Goal: Task Accomplishment & Management: Complete application form

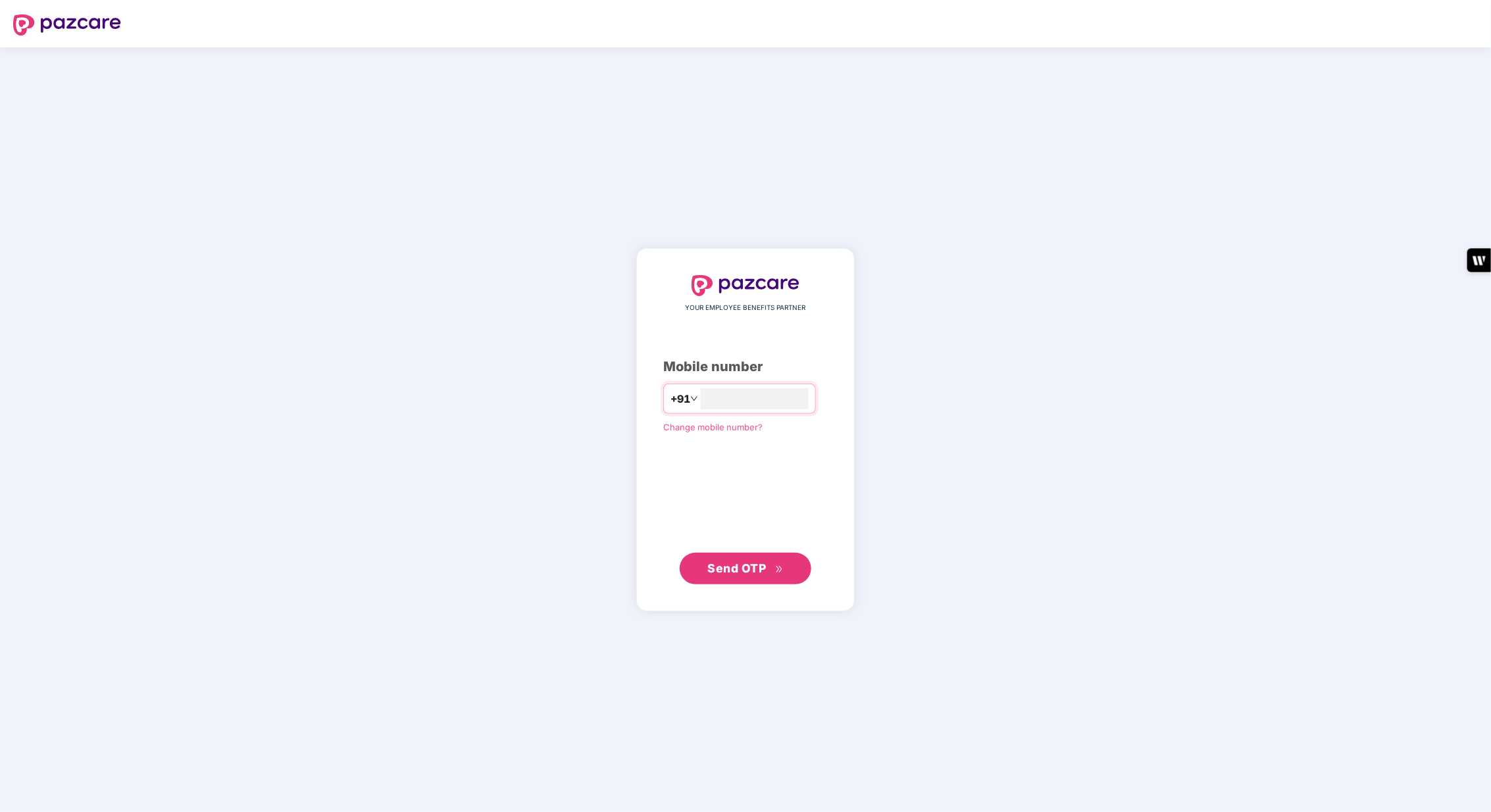
type input "**********"
click at [720, 573] on span "Send OTP" at bounding box center [737, 568] width 58 height 14
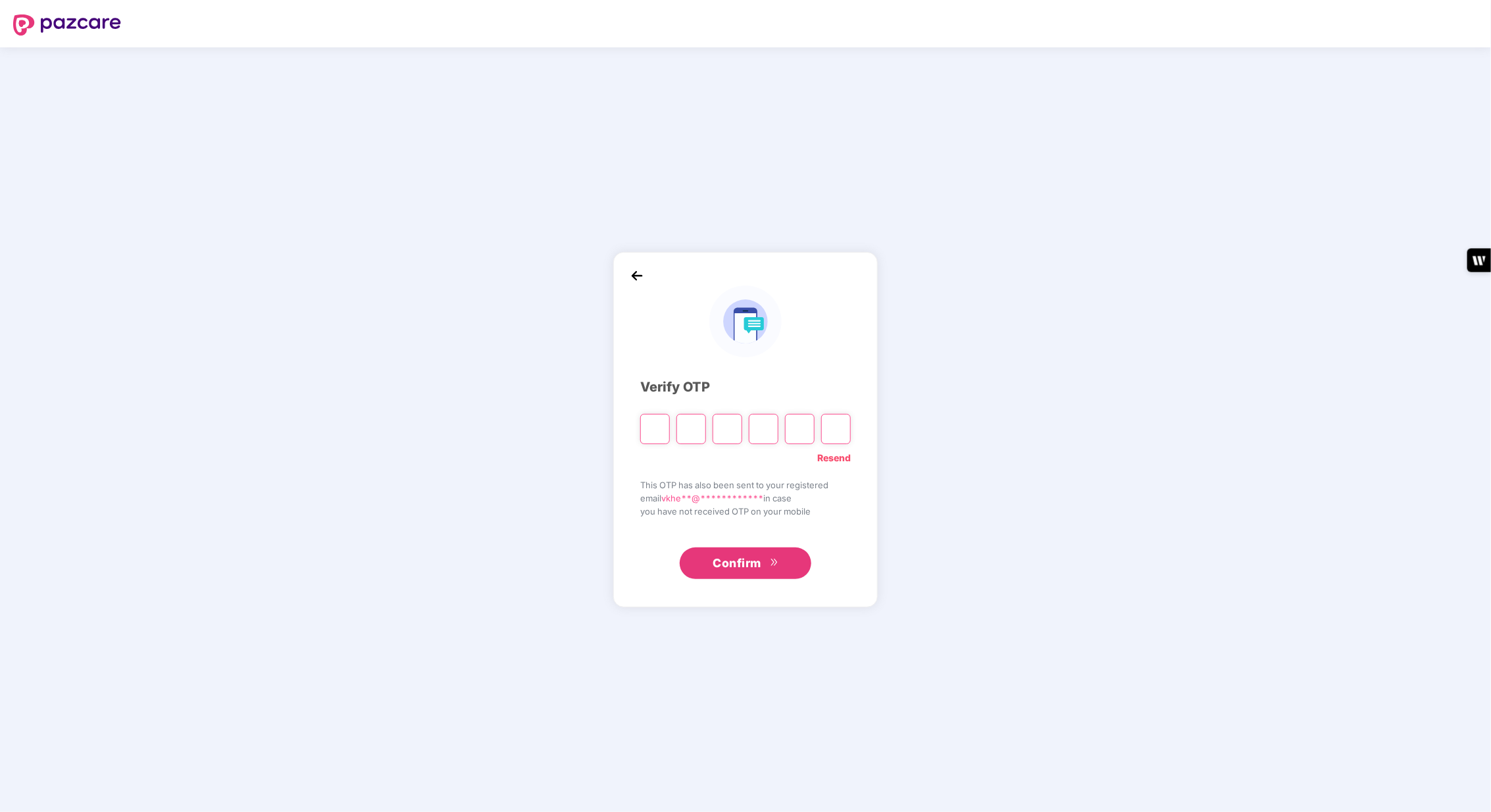
type input "*"
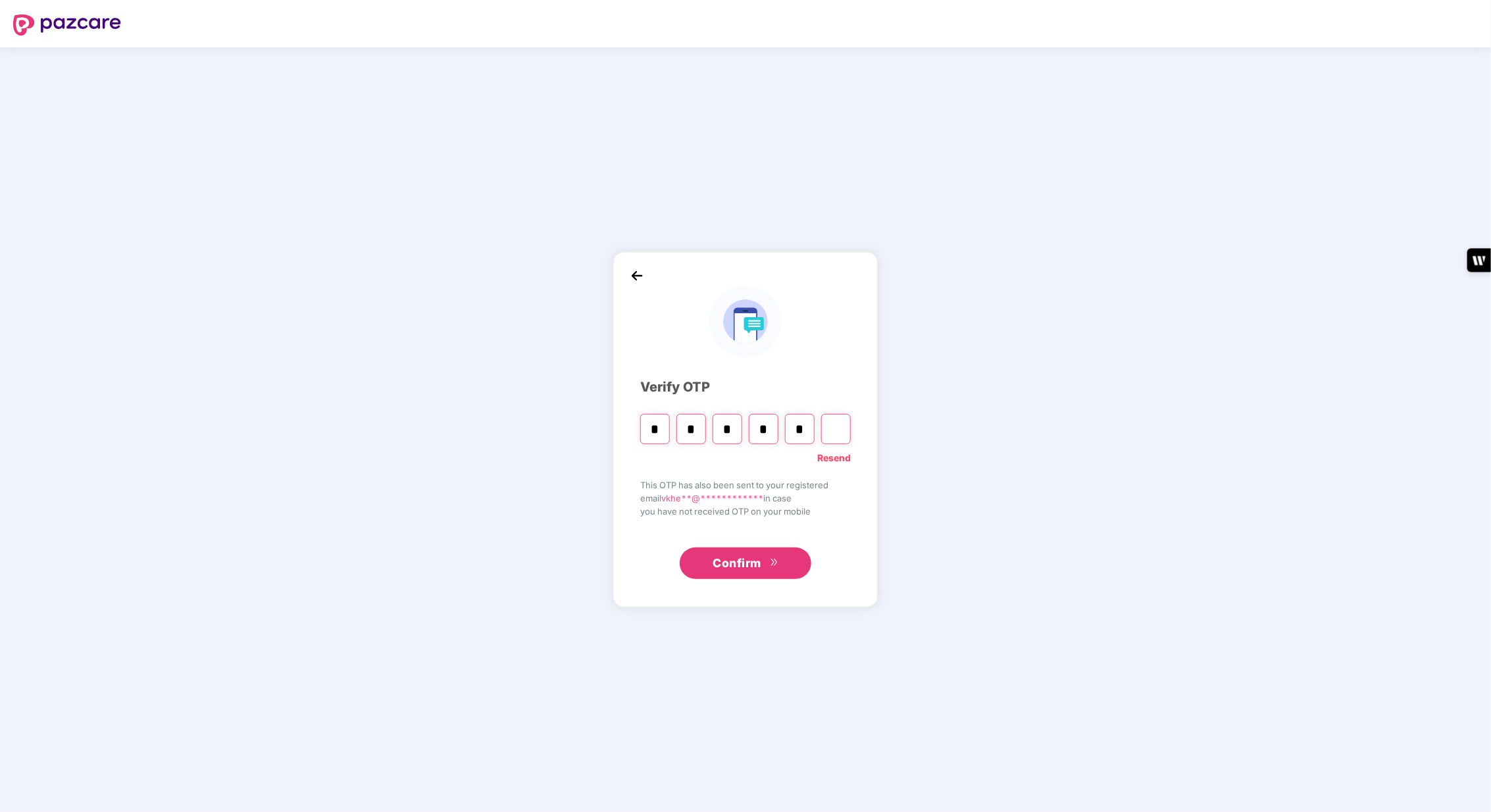
type input "*"
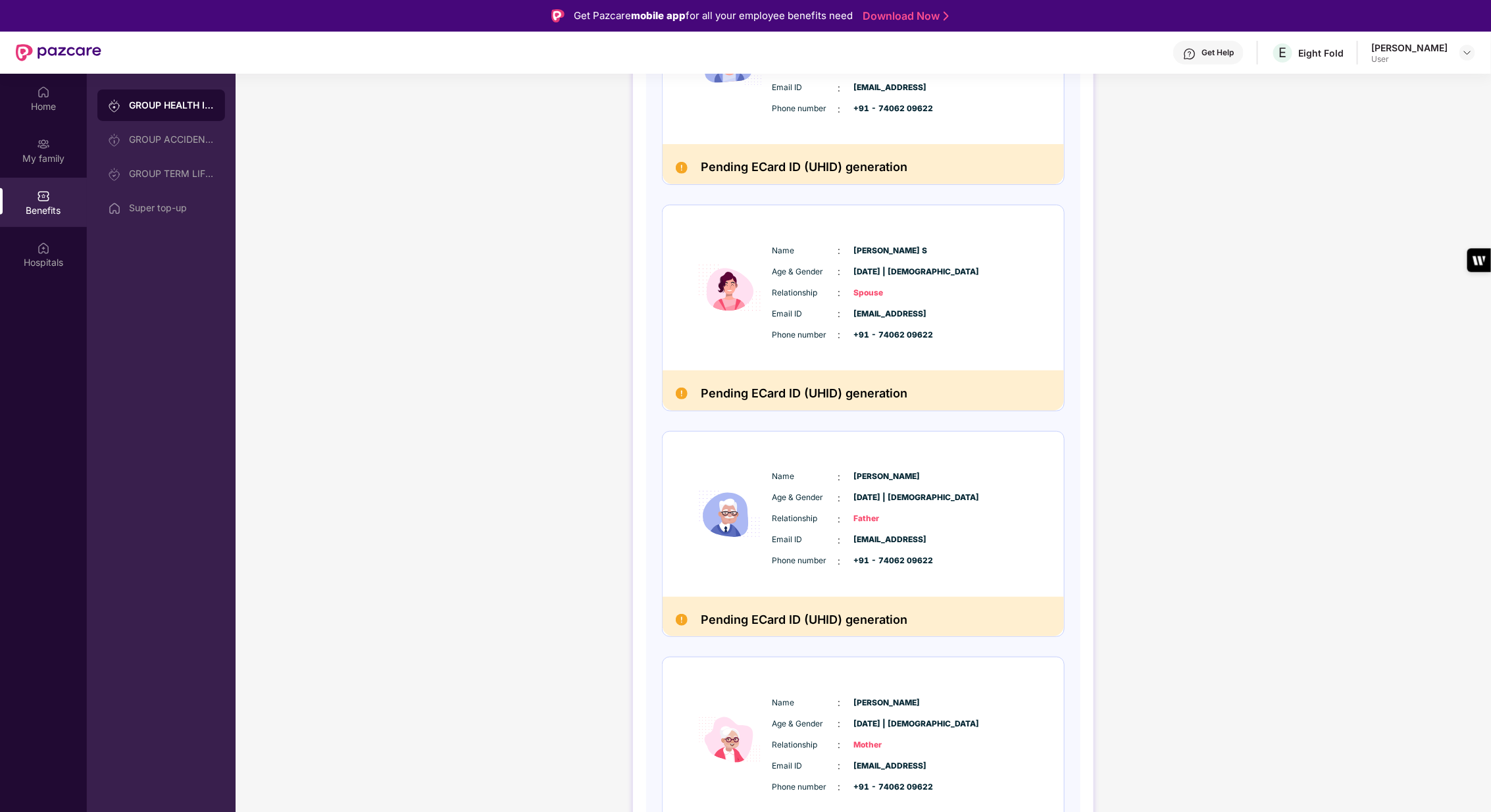
scroll to position [345, 0]
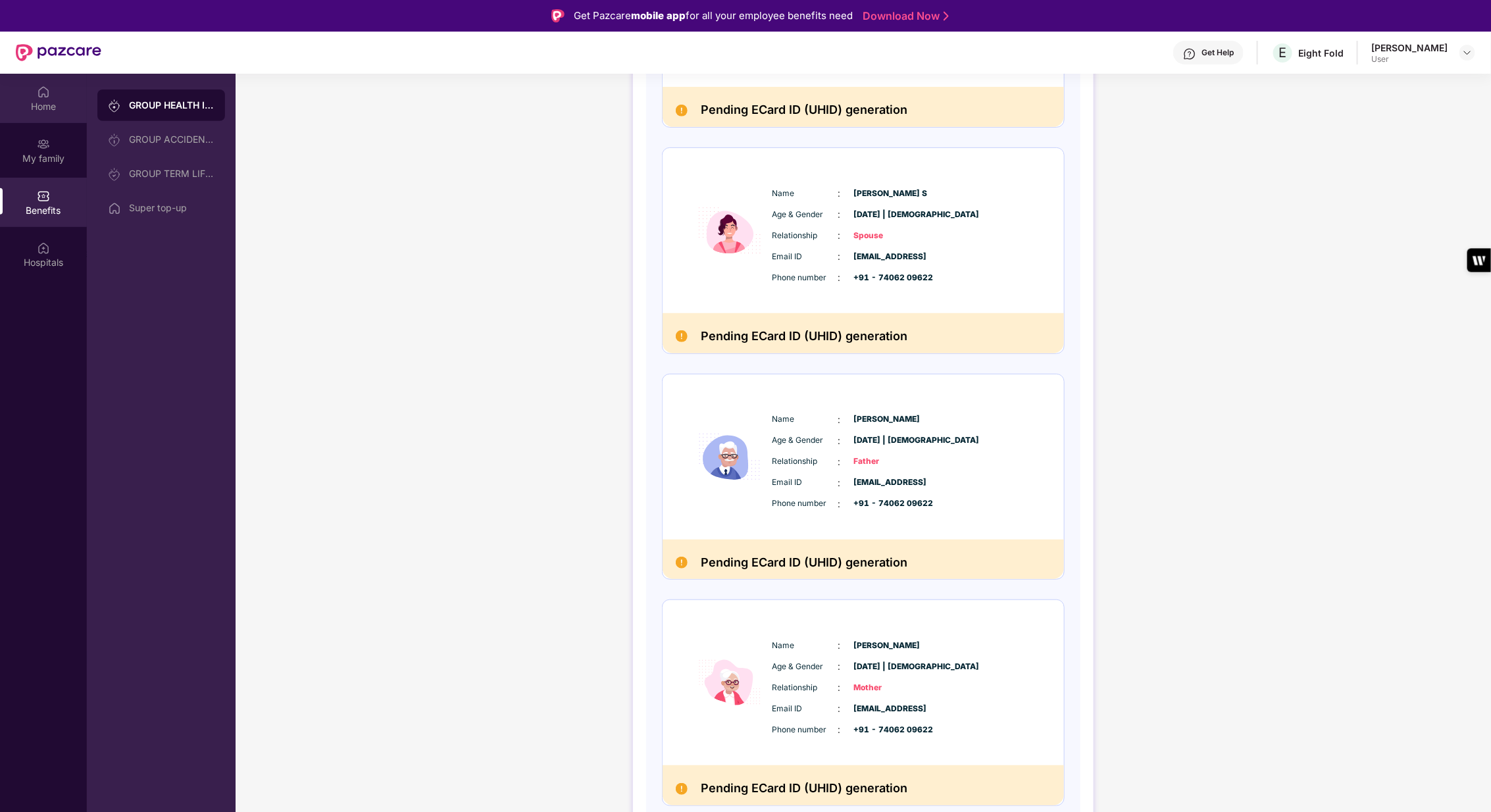
click at [45, 98] on img at bounding box center [44, 92] width 14 height 14
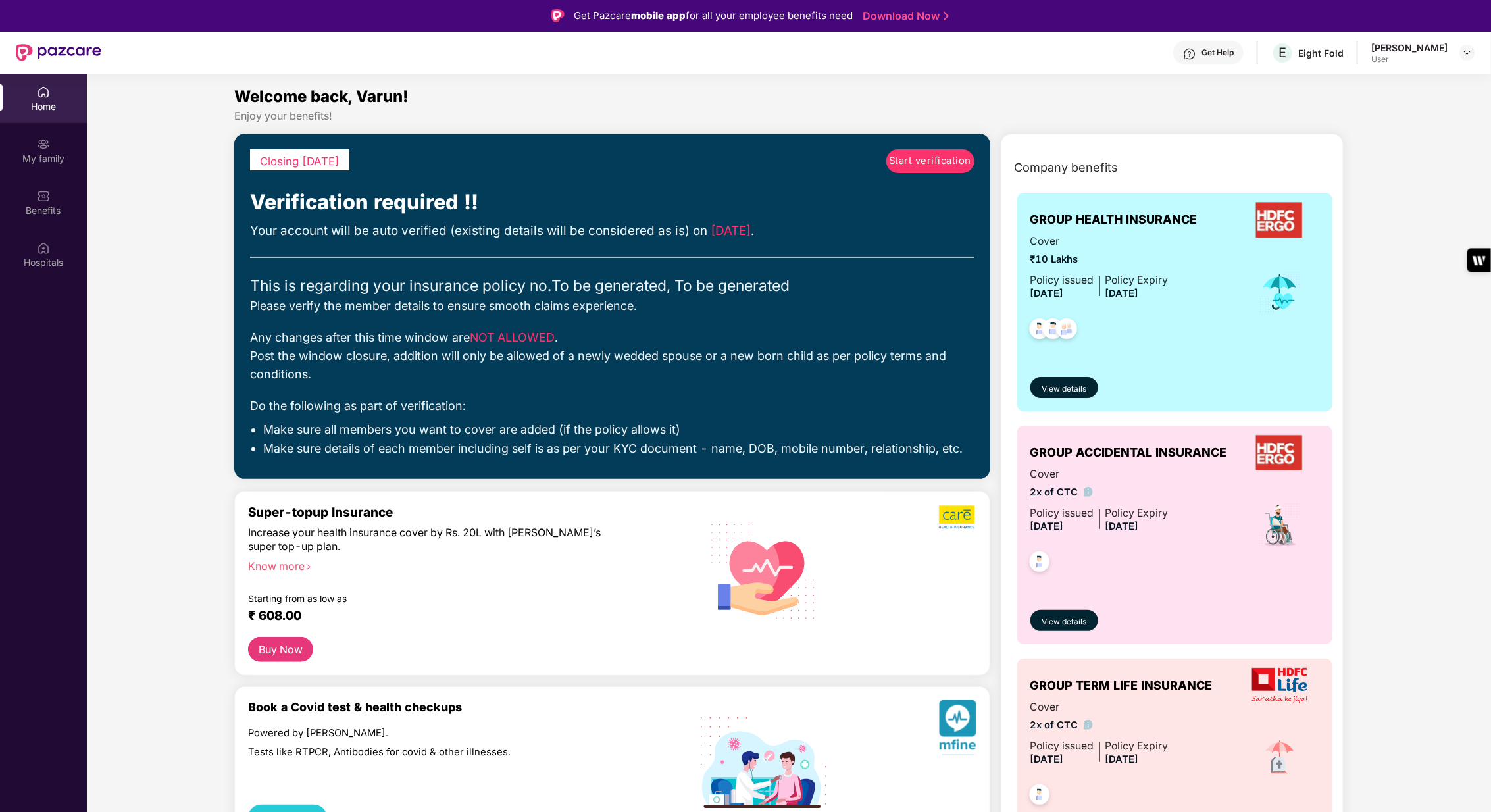
click at [931, 158] on span "Start verification" at bounding box center [930, 161] width 82 height 16
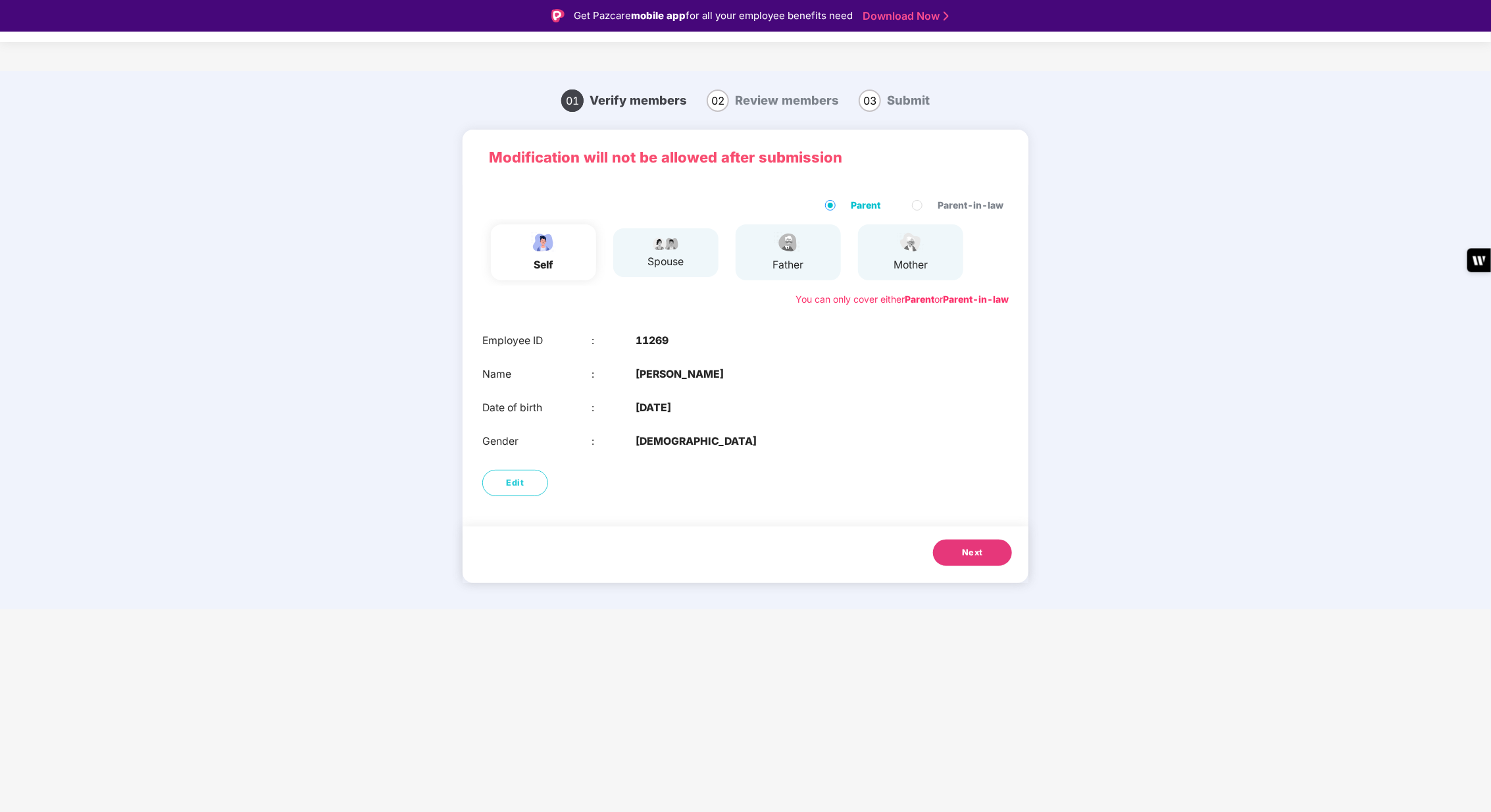
click at [968, 552] on span "Next" at bounding box center [972, 552] width 21 height 14
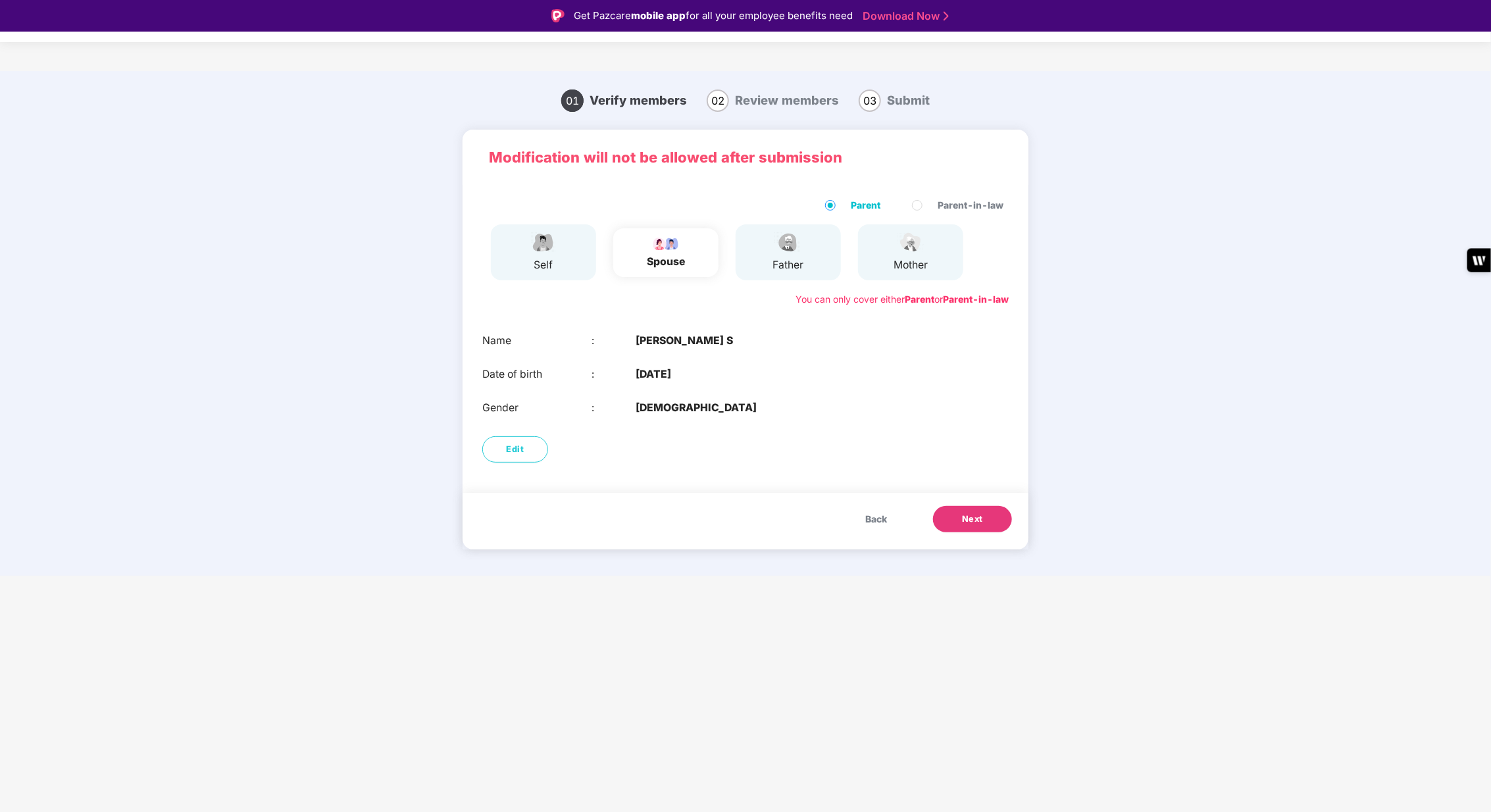
scroll to position [32, 0]
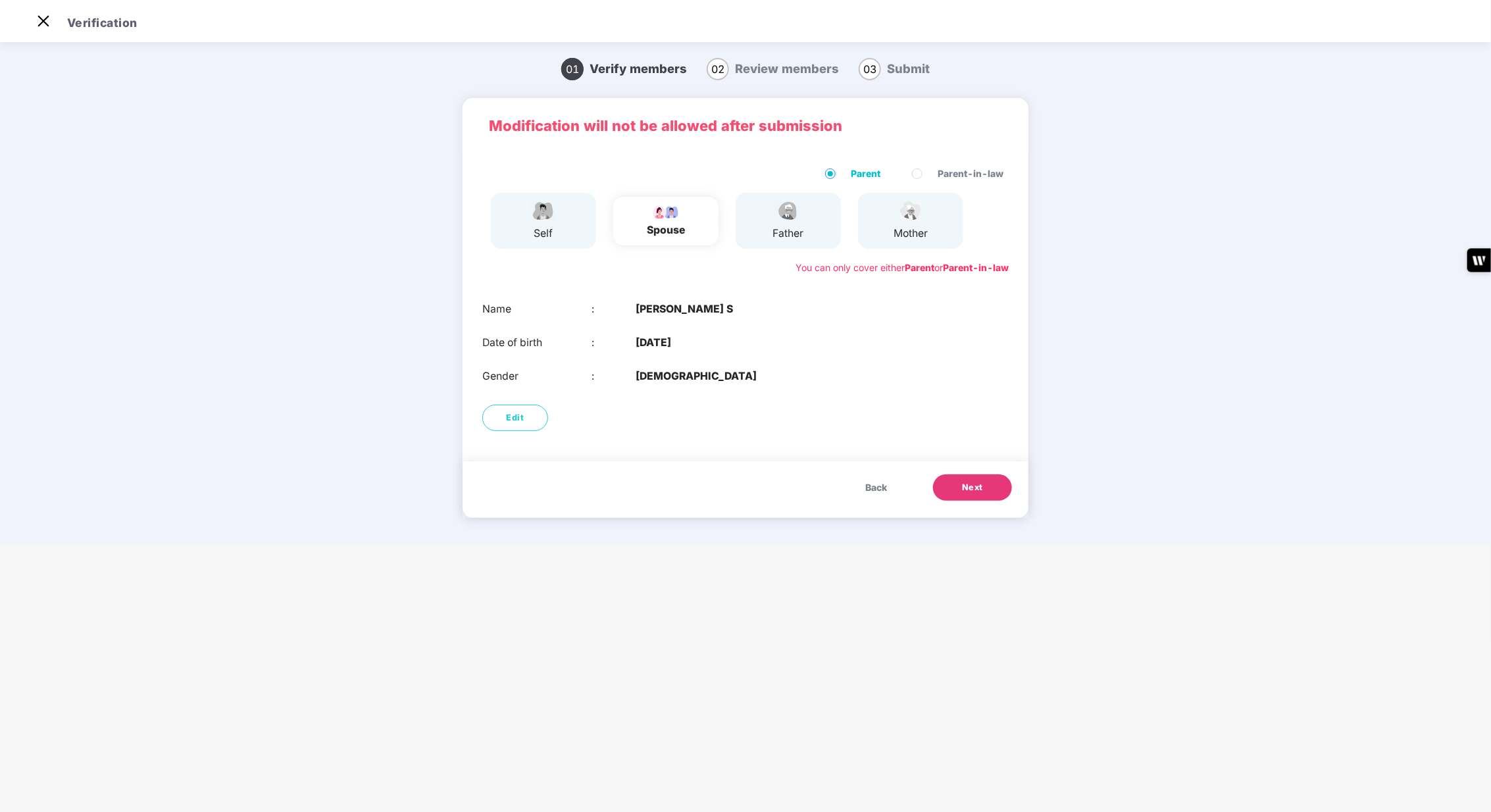
click at [974, 488] on span "Next" at bounding box center [972, 487] width 21 height 14
click at [948, 566] on main "Verification 01 Verify members 02 Review members 03 Submit Modification will no…" at bounding box center [746, 406] width 1491 height 812
click at [951, 481] on button "Next" at bounding box center [972, 486] width 79 height 26
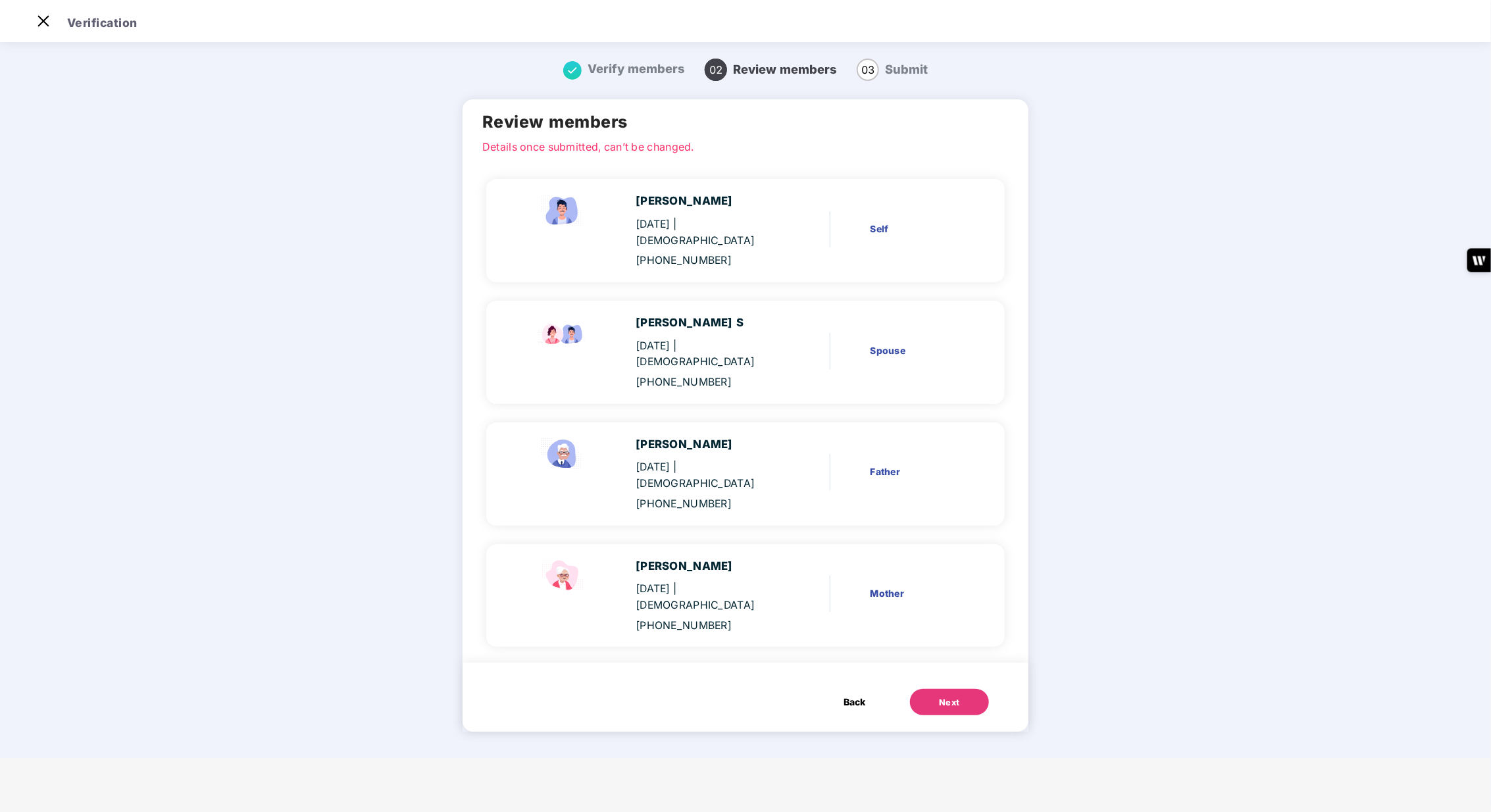
click at [921, 689] on button "Next" at bounding box center [949, 702] width 79 height 26
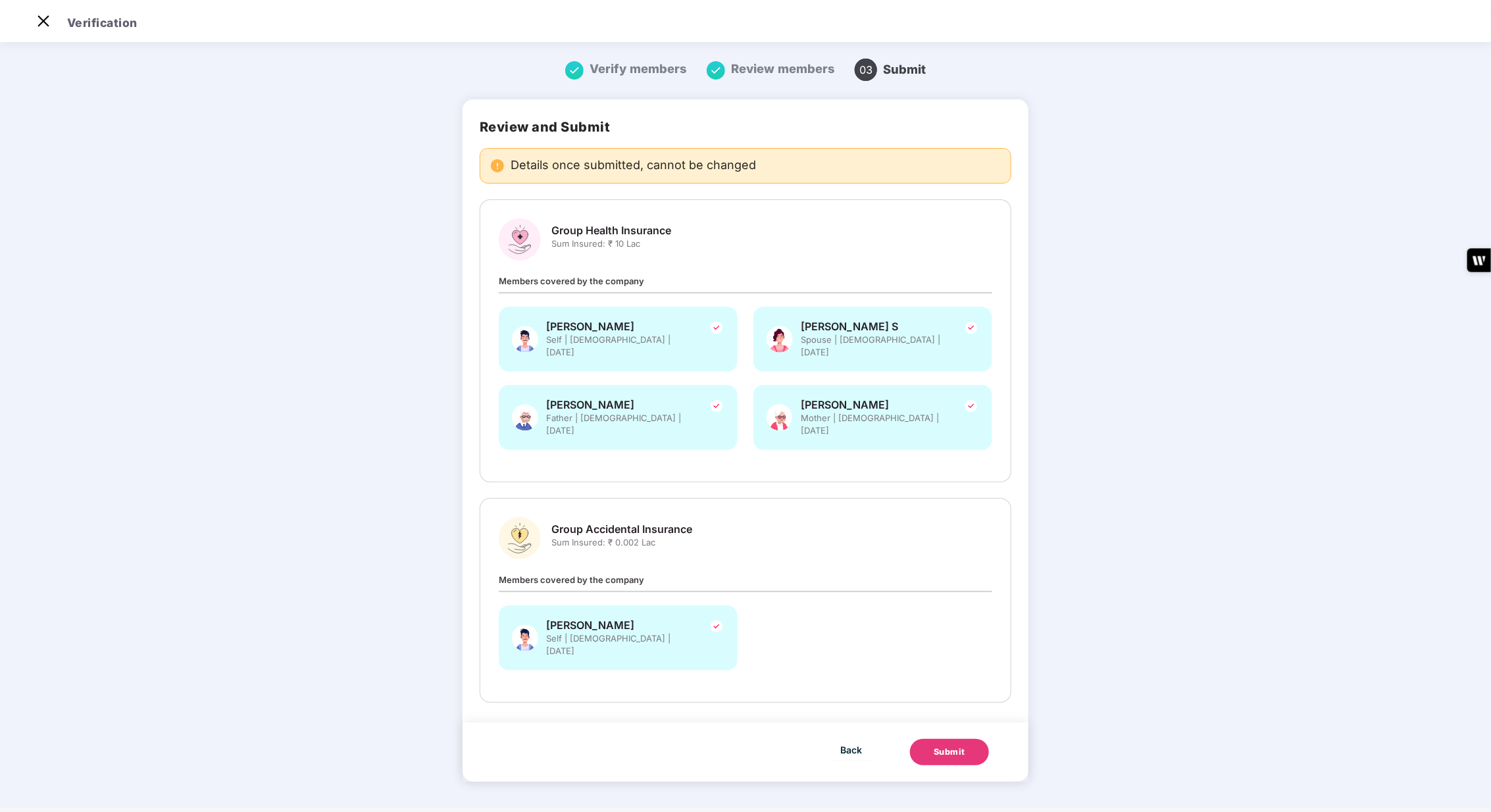
scroll to position [0, 0]
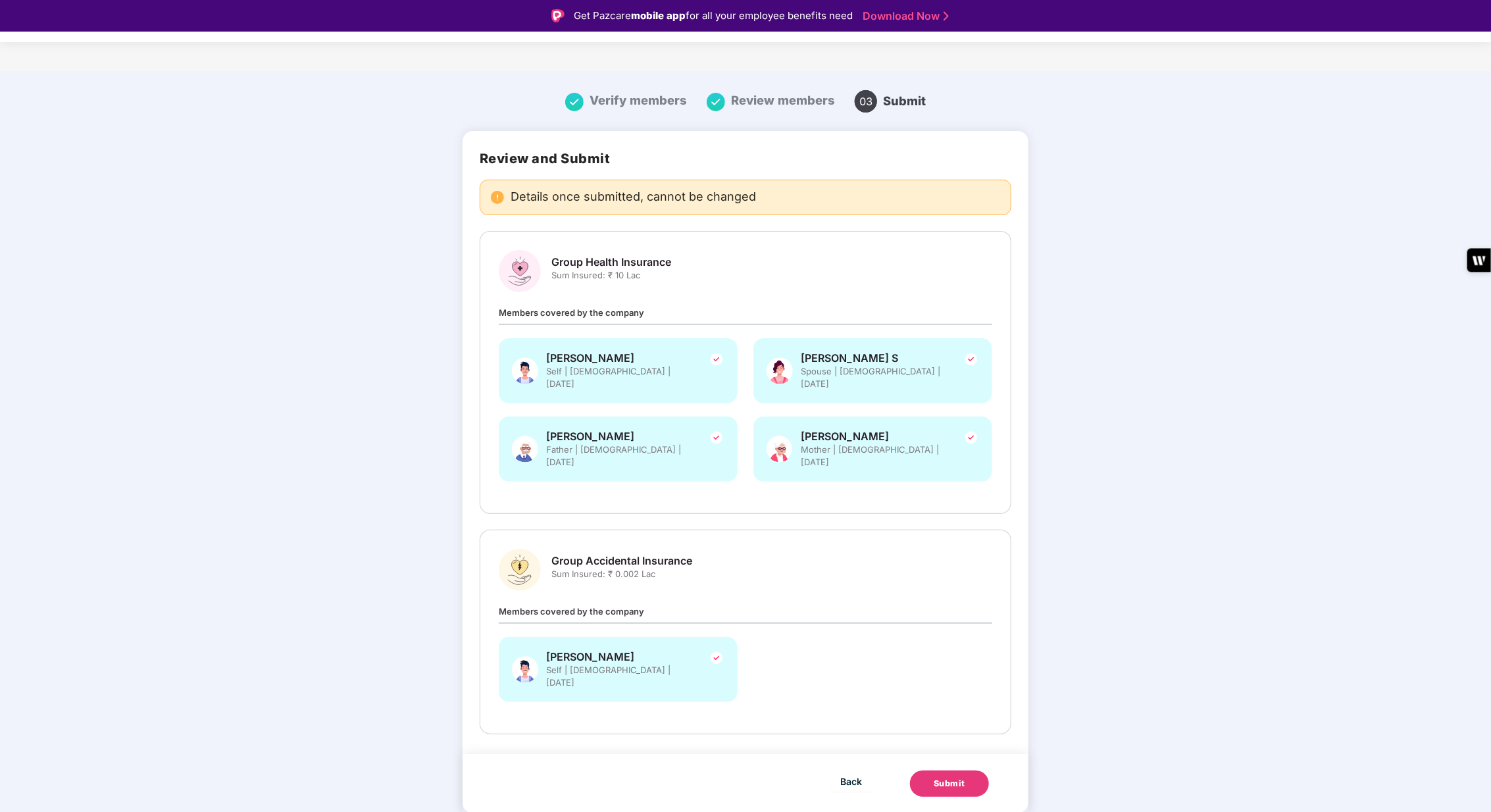
click at [921, 770] on button "Submit" at bounding box center [949, 783] width 79 height 26
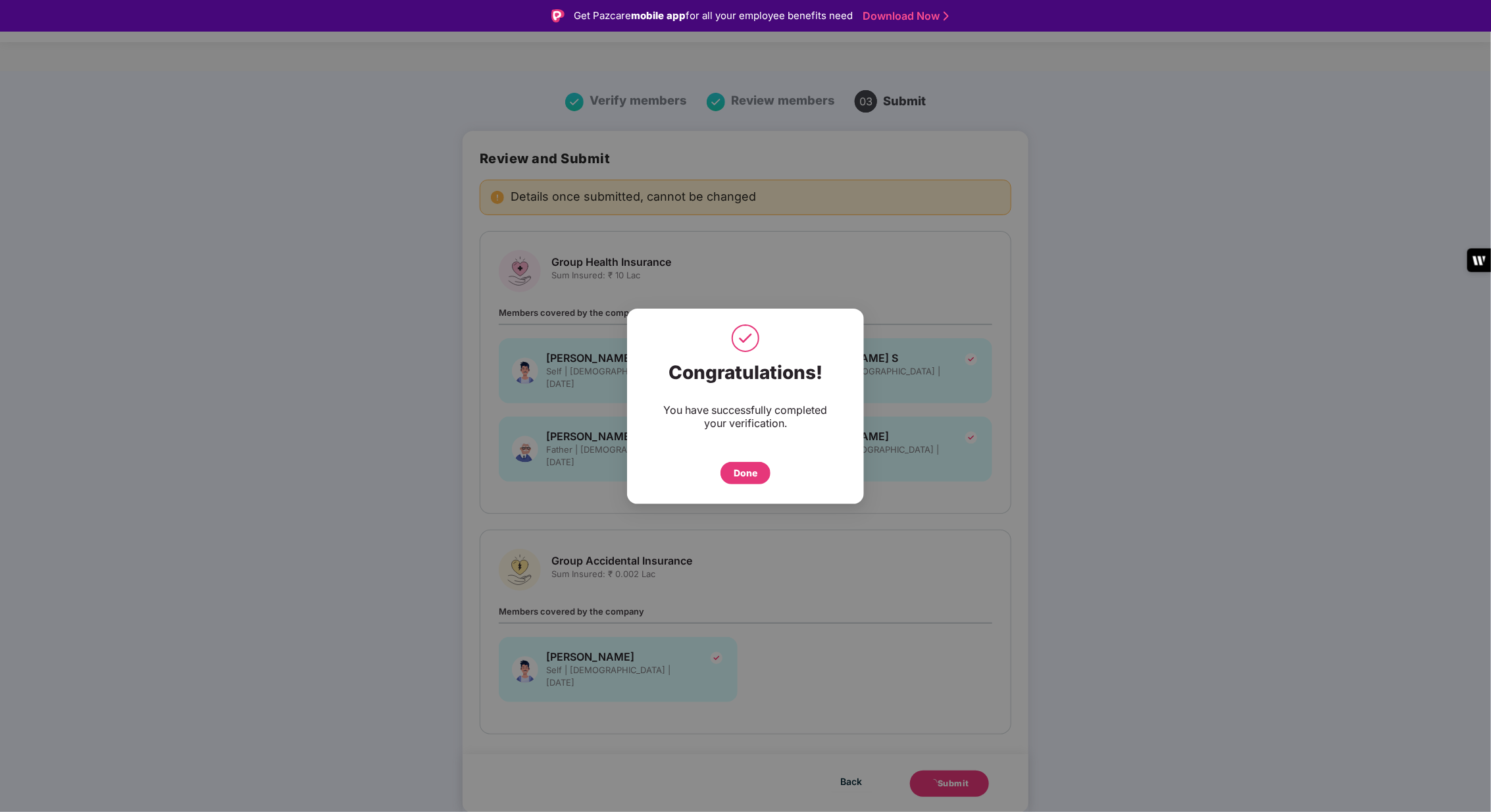
click at [752, 477] on div "Done" at bounding box center [746, 473] width 23 height 15
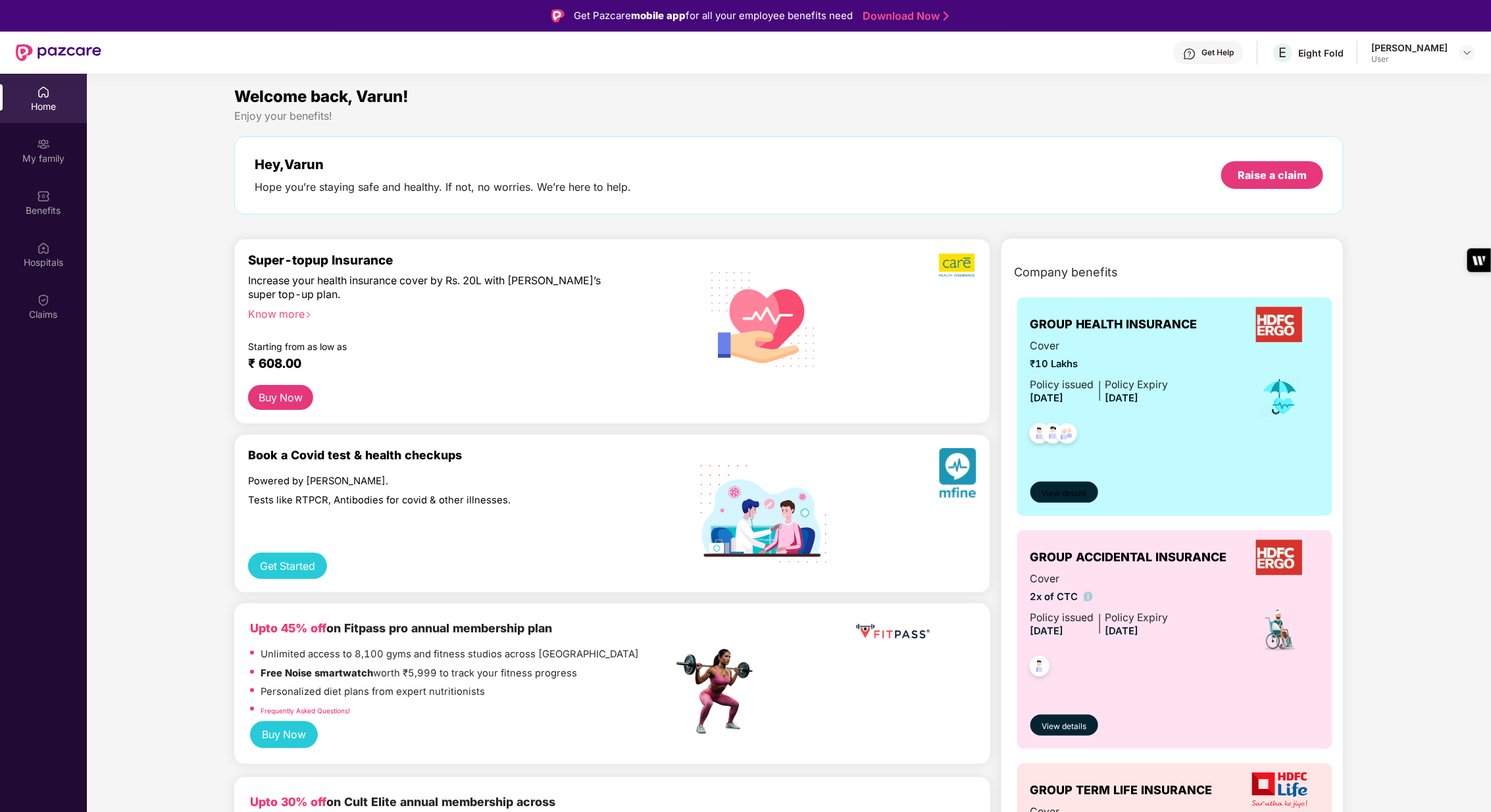
click at [1085, 492] on span "View details" at bounding box center [1064, 493] width 45 height 13
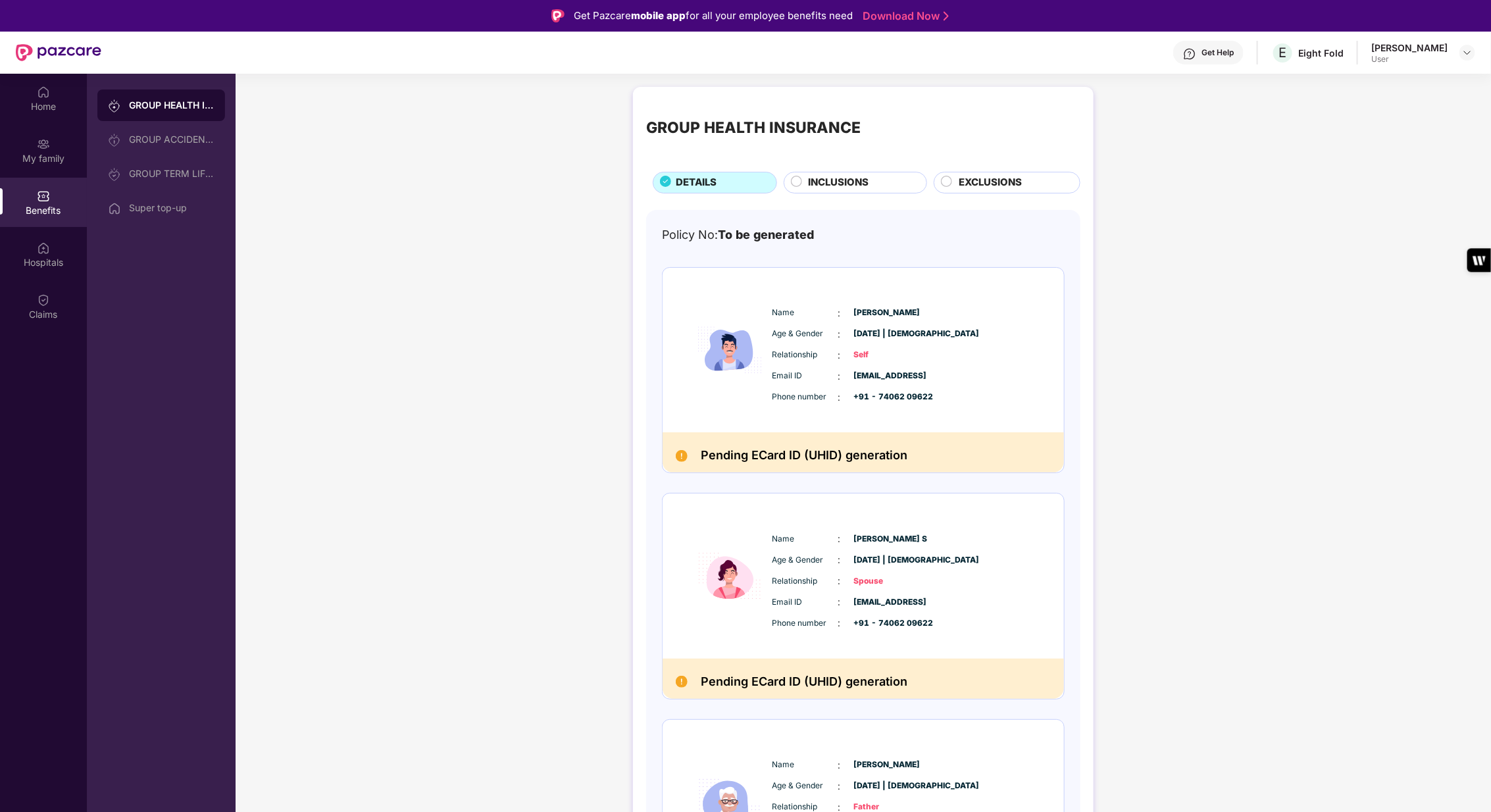
click at [311, 299] on div "GROUP HEALTH INSURANCE DETAILS INCLUSIONS EXCLUSIONS Policy No: To be generated…" at bounding box center [863, 656] width 1255 height 1152
click at [804, 187] on div "INCLUSIONS" at bounding box center [861, 184] width 118 height 17
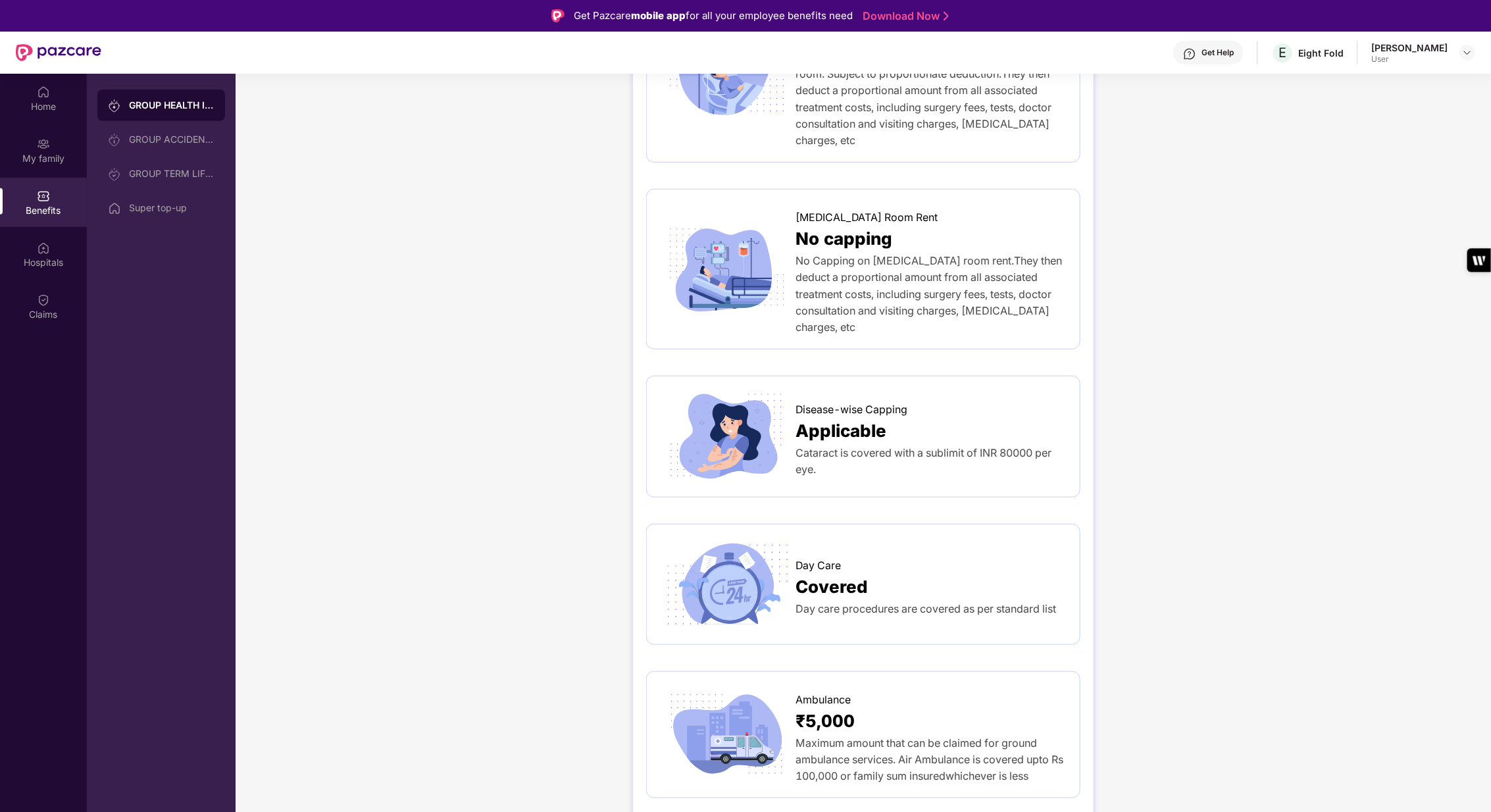
scroll to position [401, 0]
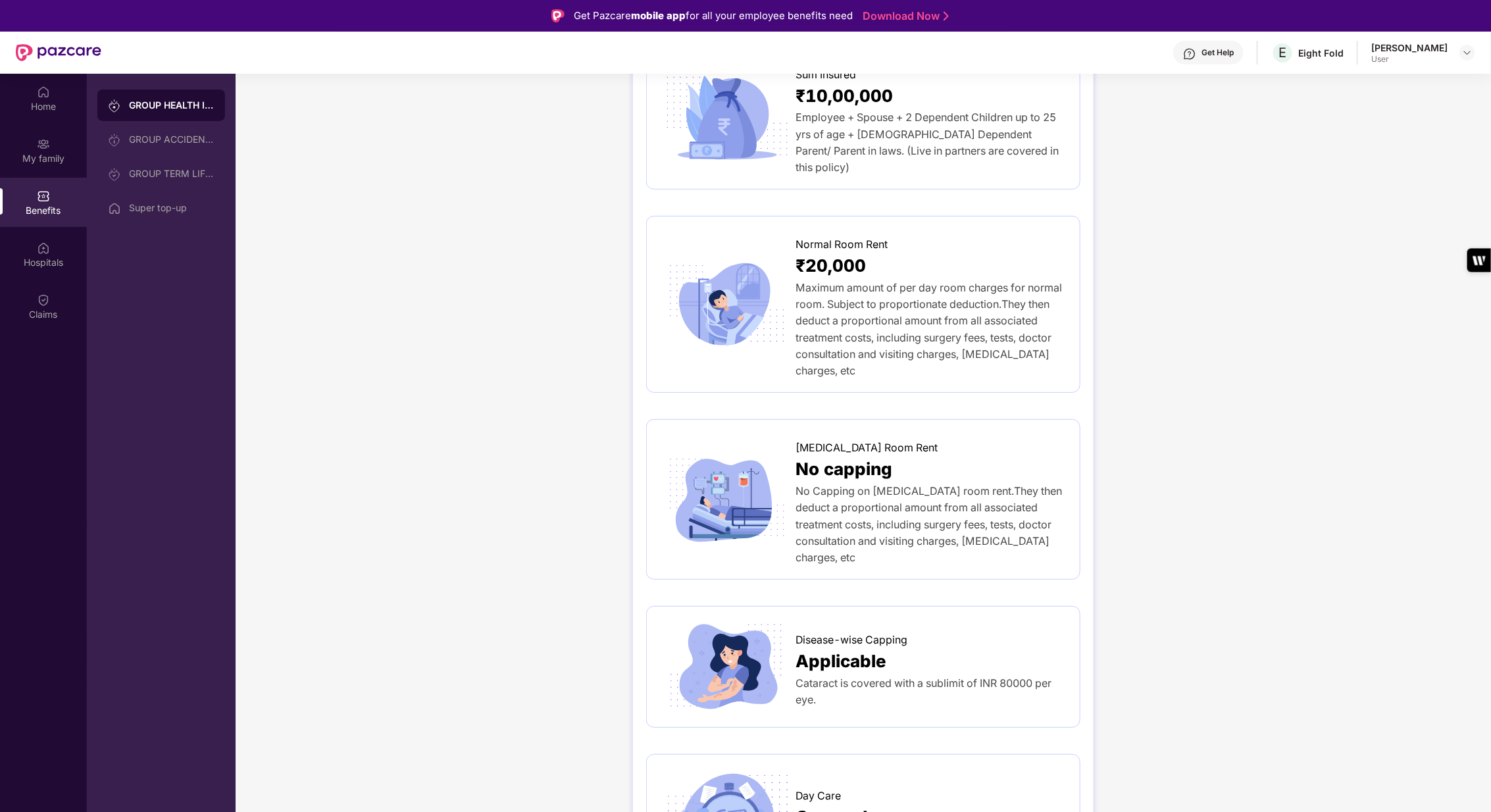
scroll to position [0, 0]
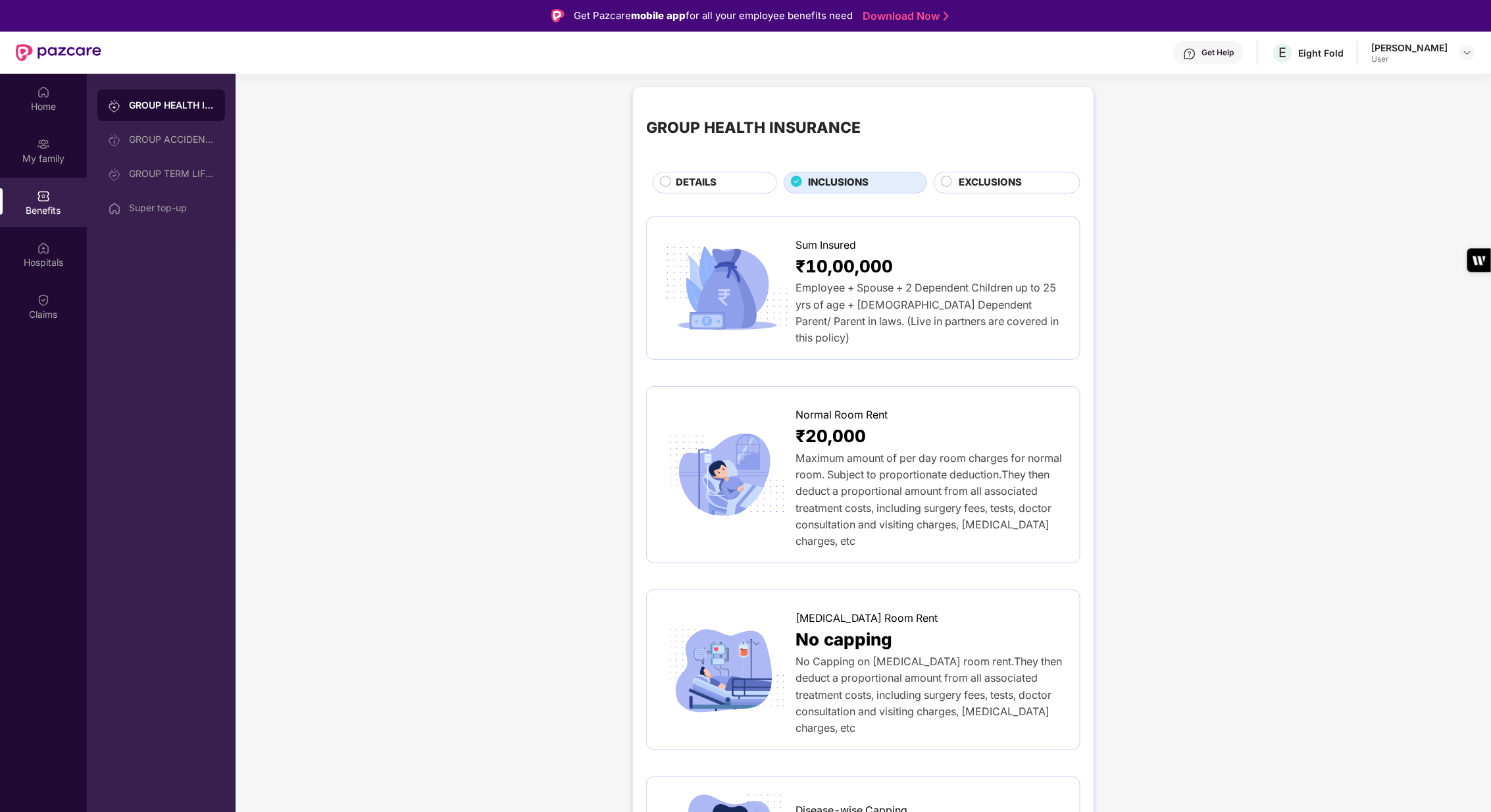
click at [669, 182] on div "DETAILS" at bounding box center [719, 184] width 101 height 17
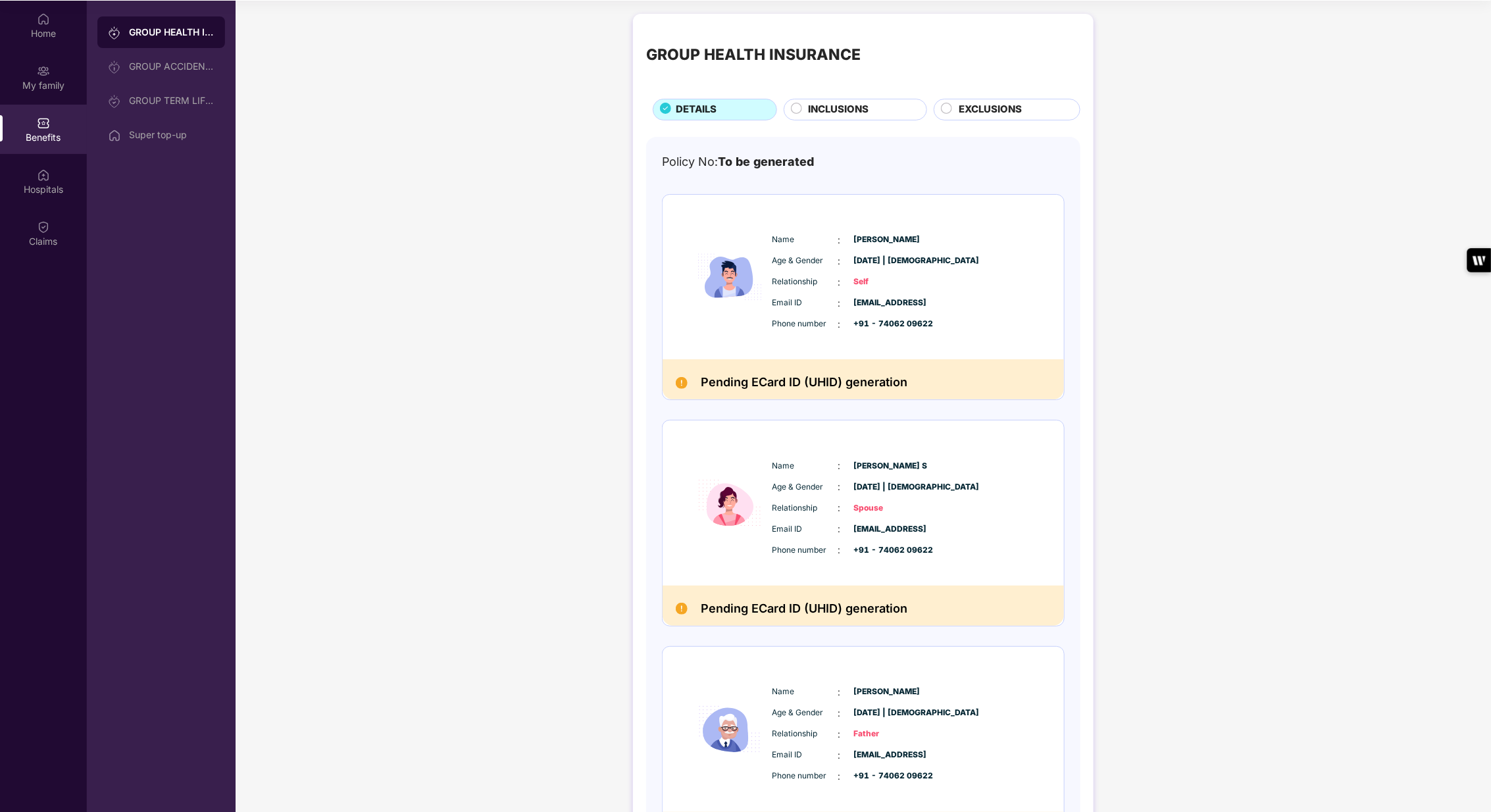
click at [869, 108] on div "INCLUSIONS" at bounding box center [861, 110] width 118 height 17
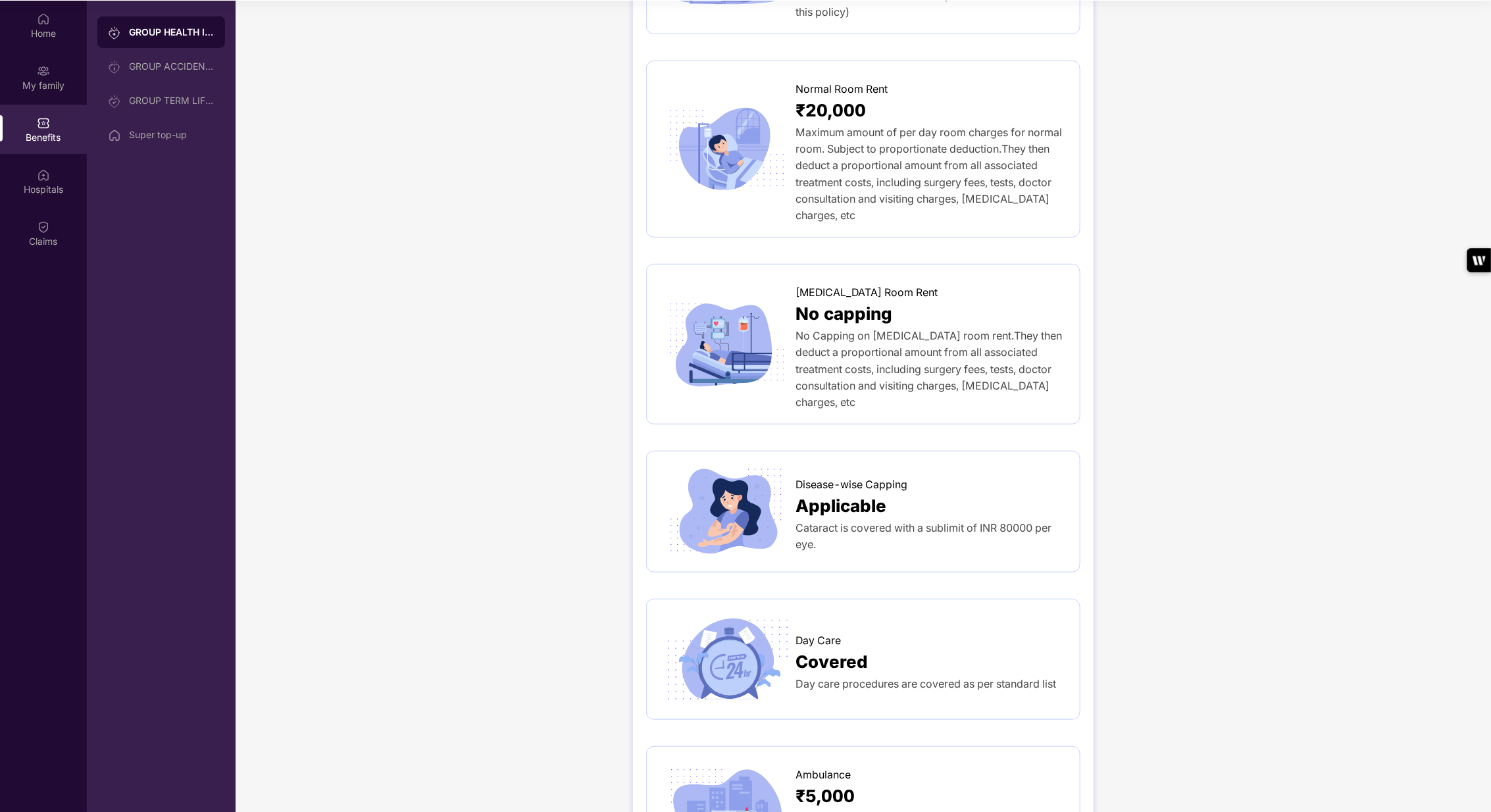
scroll to position [253, 0]
